Goal: Information Seeking & Learning: Find specific fact

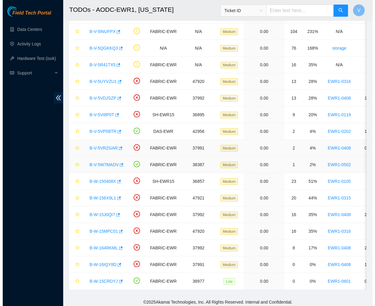
scroll to position [92, 0]
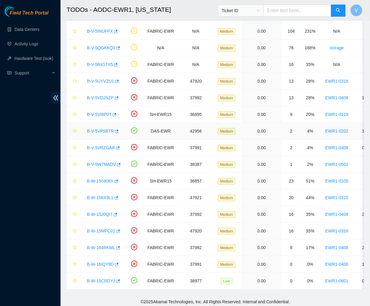
click at [98, 129] on link "B-V-5VP5BTR" at bounding box center [100, 131] width 27 height 5
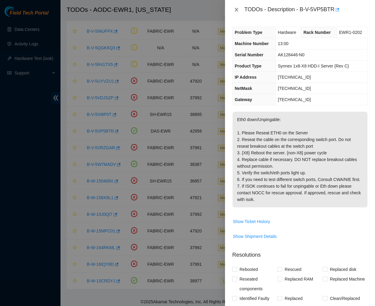
click at [237, 10] on icon "close" at bounding box center [236, 10] width 3 height 4
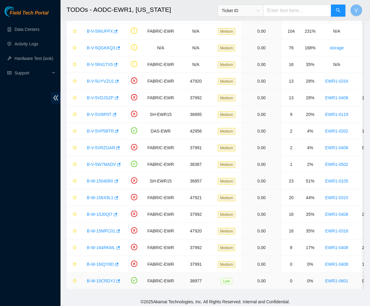
click at [99, 282] on link "B-W-15CRDYJ" at bounding box center [101, 280] width 28 height 5
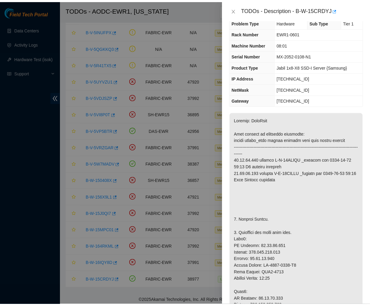
scroll to position [0, 0]
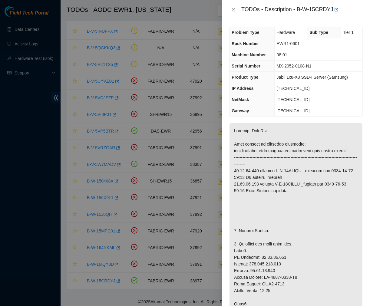
click at [234, 10] on icon "close" at bounding box center [233, 9] width 5 height 5
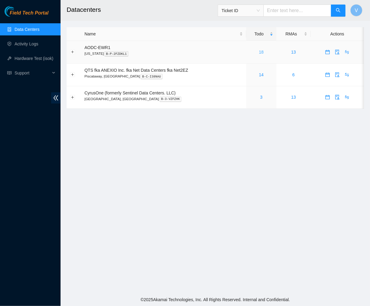
click at [260, 52] on link "18" at bounding box center [261, 52] width 5 height 5
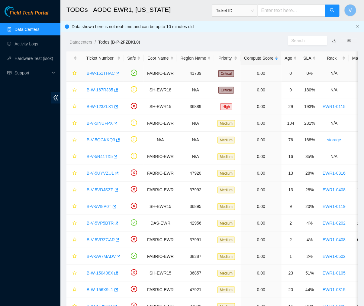
click at [99, 72] on link "B-W-151THAC" at bounding box center [101, 73] width 28 height 5
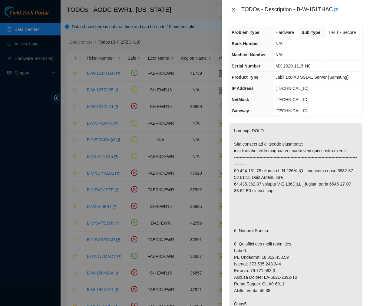
click at [232, 11] on icon "close" at bounding box center [233, 10] width 3 height 4
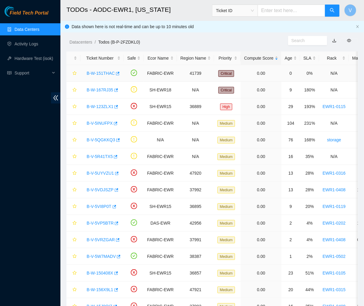
click at [99, 72] on link "B-W-151THAC" at bounding box center [101, 73] width 28 height 5
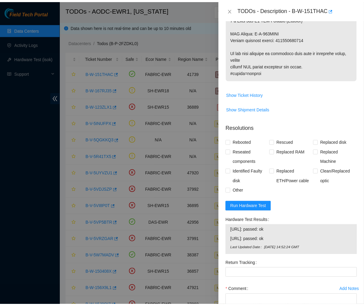
scroll to position [498, 0]
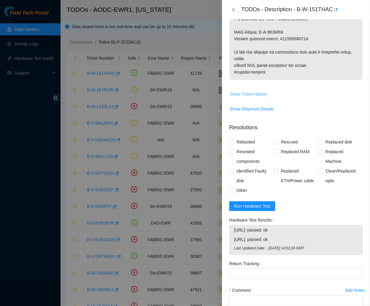
click at [254, 95] on span "Show Ticket History" at bounding box center [248, 94] width 37 height 7
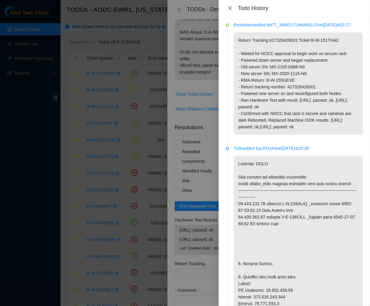
click at [230, 7] on icon "close" at bounding box center [229, 8] width 5 height 5
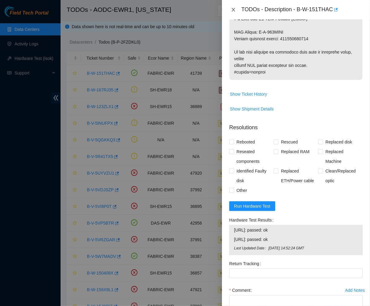
click at [235, 11] on icon "close" at bounding box center [233, 9] width 5 height 5
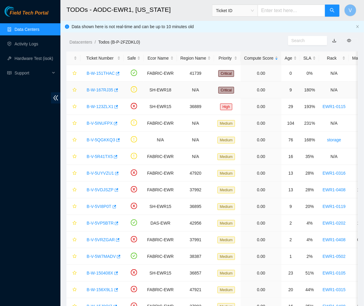
scroll to position [101, 0]
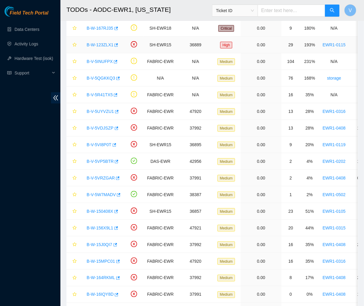
scroll to position [99, 0]
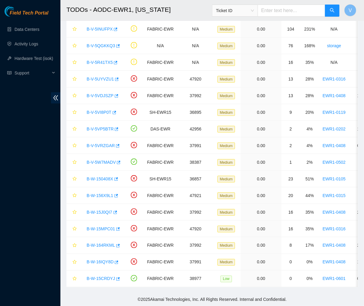
click at [67, 6] on h2 "TODOs - AODC-EWR1, [US_STATE]" at bounding box center [190, 9] width 247 height 19
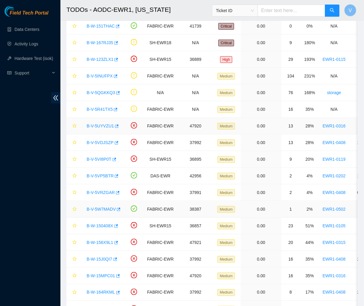
scroll to position [47, 0]
click at [103, 175] on link "B-V-5VP5BTR" at bounding box center [100, 175] width 27 height 5
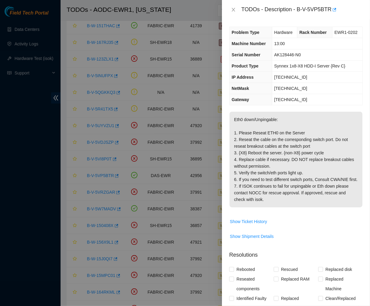
click at [342, 150] on p "Eth0 down/Unpingable: 1. Please Reseat ETH0 on the Server 2. Reseat the cable o…" at bounding box center [295, 160] width 133 height 96
click at [234, 10] on icon "close" at bounding box center [233, 9] width 5 height 5
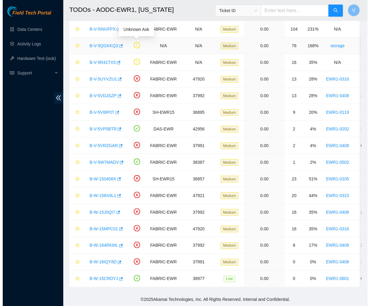
scroll to position [99, 0]
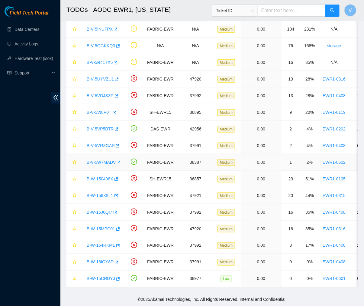
click at [105, 160] on link "B-V-5W7MADV" at bounding box center [101, 162] width 29 height 5
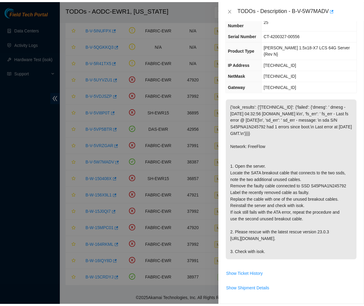
scroll to position [41, 0]
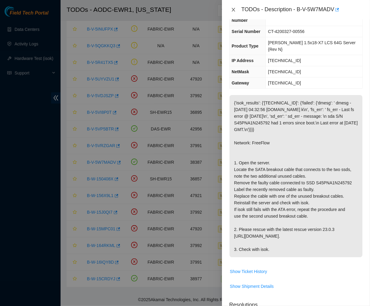
click at [232, 9] on icon "close" at bounding box center [233, 9] width 5 height 5
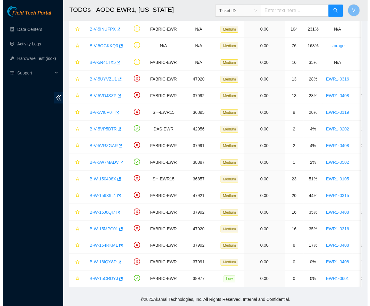
scroll to position [61, 0]
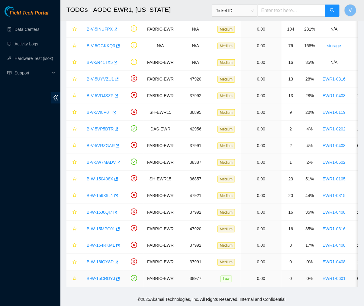
click at [101, 276] on link "B-W-15CRDYJ" at bounding box center [101, 278] width 28 height 5
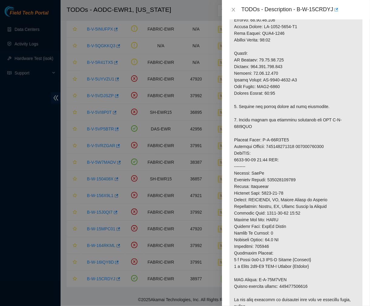
scroll to position [0, 0]
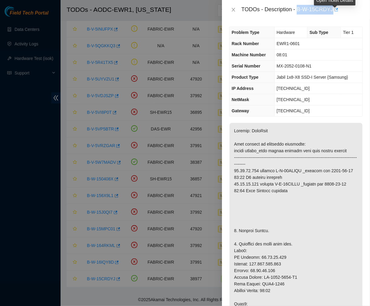
drag, startPoint x: 297, startPoint y: 6, endPoint x: 333, endPoint y: 12, distance: 36.5
click at [333, 12] on div "TODOs - Description - B-W-15CRDYJ" at bounding box center [301, 10] width 121 height 10
copy div "B-W-15CRDYJ"
drag, startPoint x: 304, startPoint y: 67, endPoint x: 278, endPoint y: 67, distance: 25.4
click at [278, 67] on span "MX-2052-0108-N1" at bounding box center [293, 66] width 35 height 5
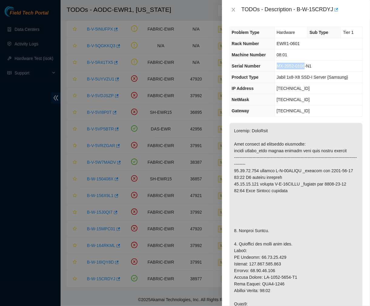
copy span "MX-2052-0108"
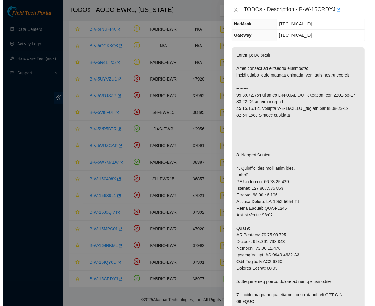
scroll to position [75, 0]
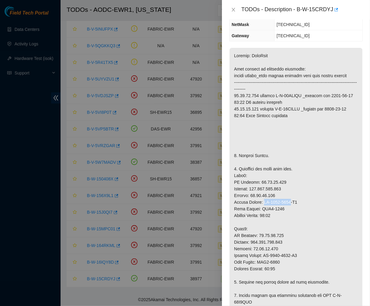
drag, startPoint x: 289, startPoint y: 201, endPoint x: 264, endPoint y: 202, distance: 25.7
click at [264, 202] on p at bounding box center [295, 275] width 133 height 455
copy p "MX-2050-0260"
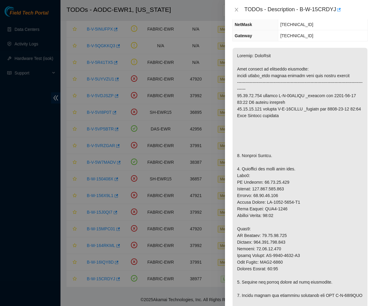
click at [296, 125] on p at bounding box center [300, 272] width 135 height 448
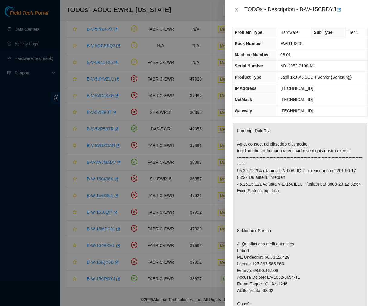
click at [277, 24] on div "Problem Type Hardware Sub Type Tier 1 Rack Number EWR1-0601 Machine Number 08:0…" at bounding box center [300, 162] width 150 height 286
